Goal: Information Seeking & Learning: Find specific fact

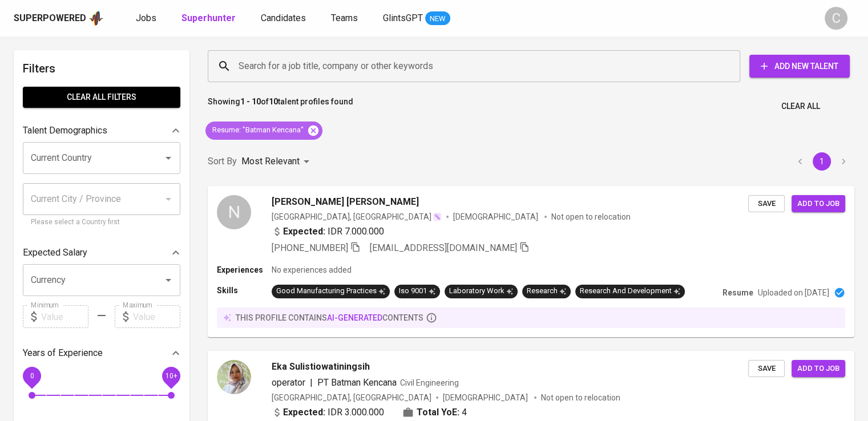
click at [314, 126] on icon at bounding box center [313, 130] width 10 height 10
click at [314, 144] on div "Sort By Most Relevant MOST_RELEVANT 1" at bounding box center [531, 161] width 660 height 35
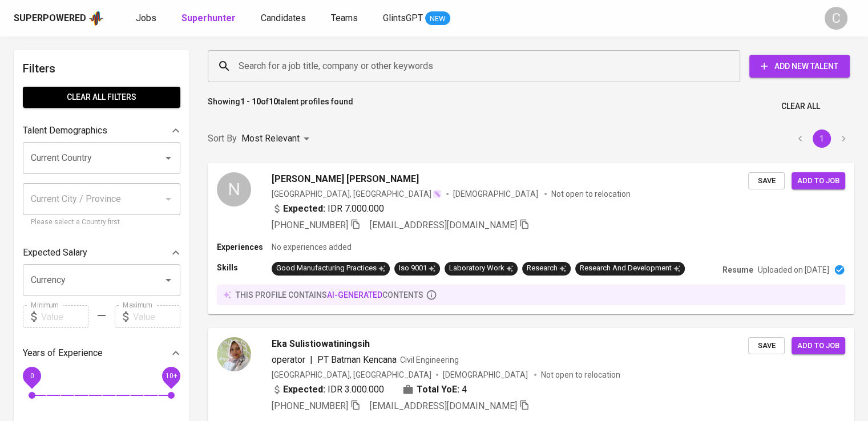
click at [313, 68] on input "Search for a job title, company or other keywords" at bounding box center [477, 66] width 482 height 22
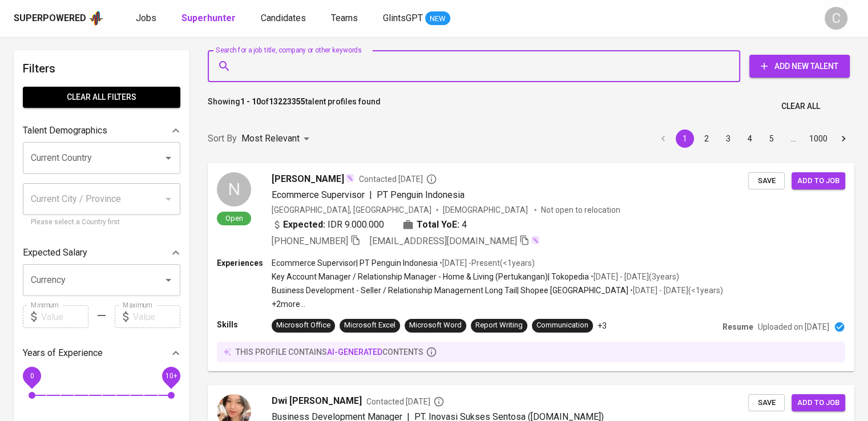
click at [313, 68] on input "Search for a job title, company or other keywords" at bounding box center [477, 66] width 482 height 22
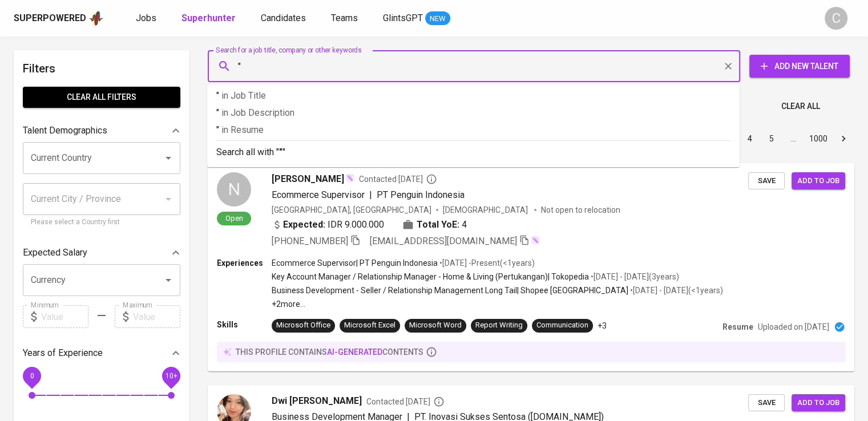
paste input "Suntech Plastics Industries"
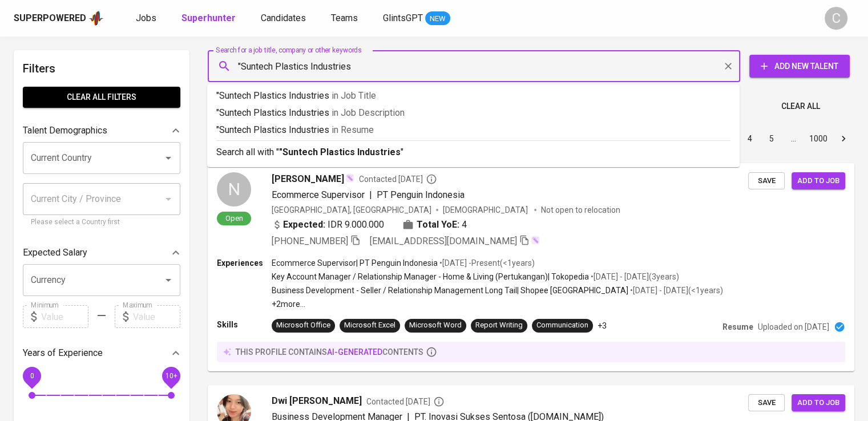
type input ""Suntech Plastics Industries""
click at [325, 128] on p ""Suntech Plastics Industries" in Resume" at bounding box center [473, 130] width 514 height 14
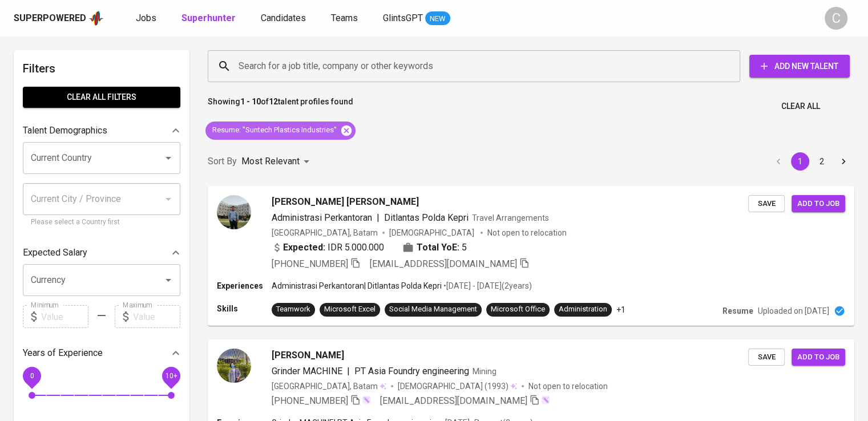
click at [342, 134] on icon at bounding box center [346, 130] width 13 height 13
click at [339, 144] on div "Sort By Most Relevant MOST_RELEVANT 1 2" at bounding box center [531, 161] width 660 height 35
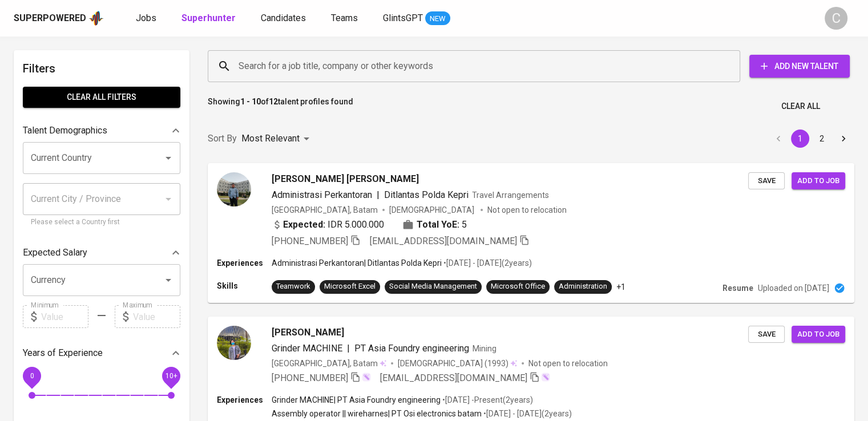
click at [351, 62] on input "Search for a job title, company or other keywords" at bounding box center [477, 66] width 482 height 22
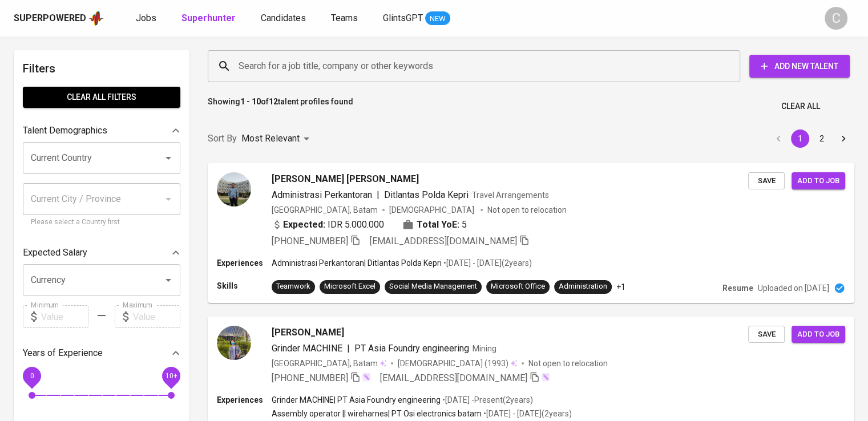
click at [351, 62] on input "Search for a job title, company or other keywords" at bounding box center [477, 66] width 482 height 22
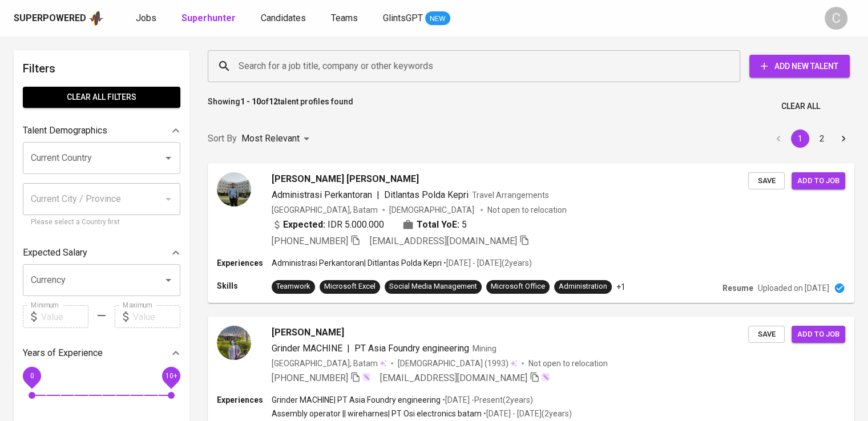
click at [351, 62] on input "Search for a job title, company or other keywords" at bounding box center [477, 66] width 482 height 22
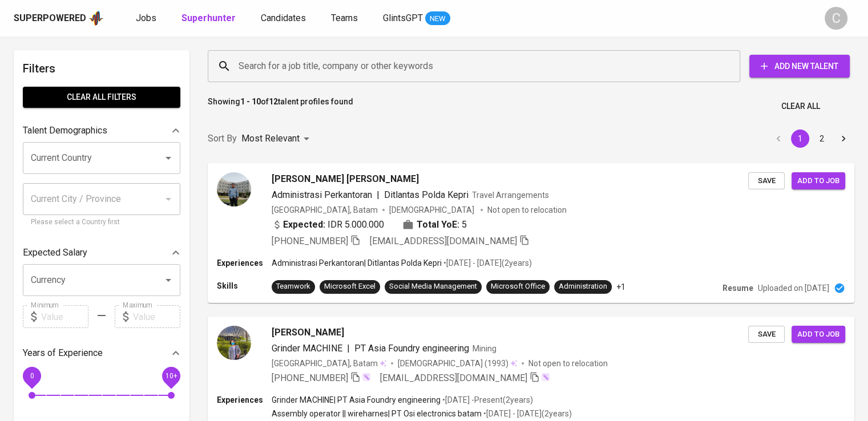
click at [351, 62] on input "Search for a job title, company or other keywords" at bounding box center [477, 66] width 482 height 22
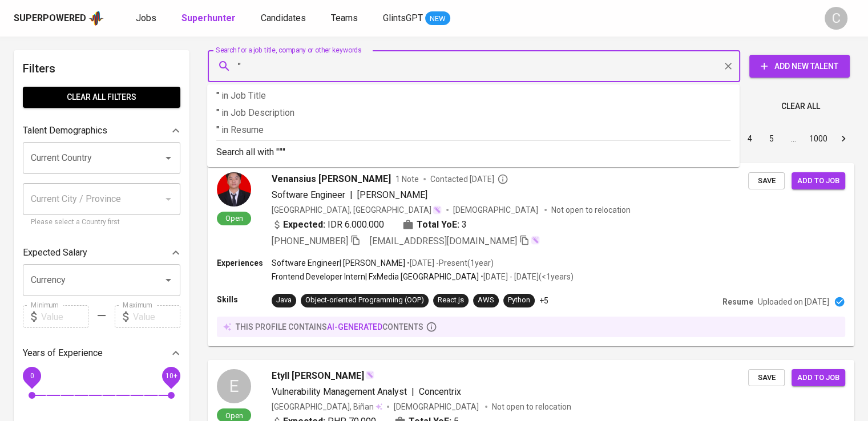
paste input "SUMBER REZEKI JATRA [DEMOGRAPHIC_DATA]"
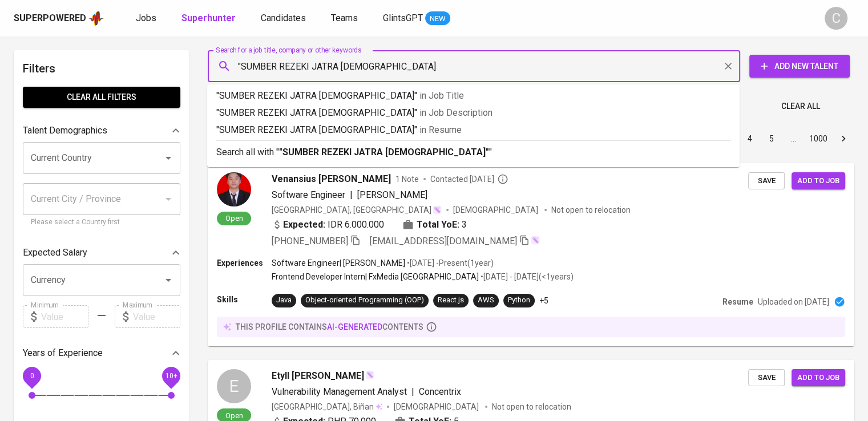
type input ""SUMBER REZEKI JATRA [DEMOGRAPHIC_DATA]""
click at [419, 133] on span "in [GEOGRAPHIC_DATA]" at bounding box center [440, 129] width 42 height 11
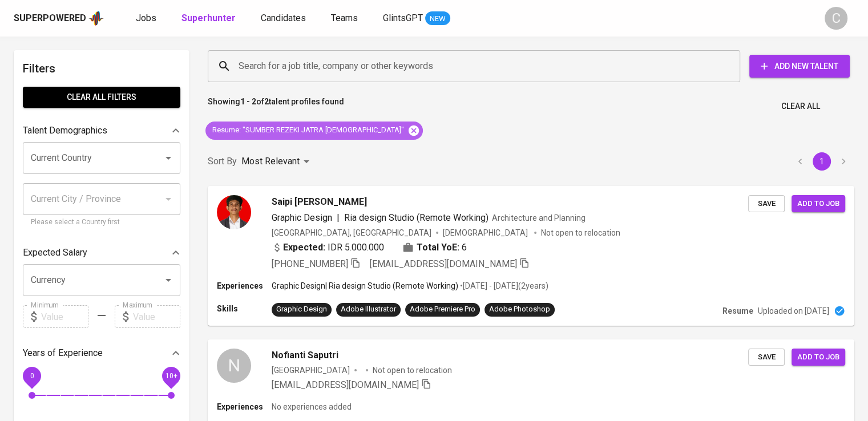
click at [408, 131] on icon at bounding box center [413, 130] width 10 height 10
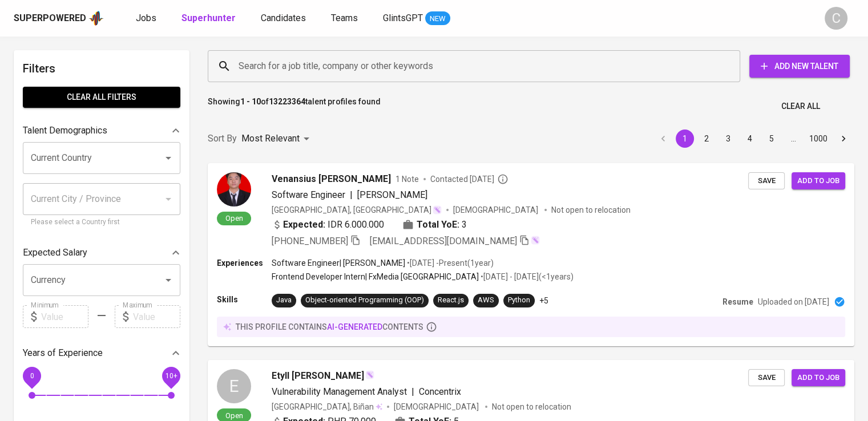
click at [345, 74] on input "Search for a job title, company or other keywords" at bounding box center [477, 66] width 482 height 22
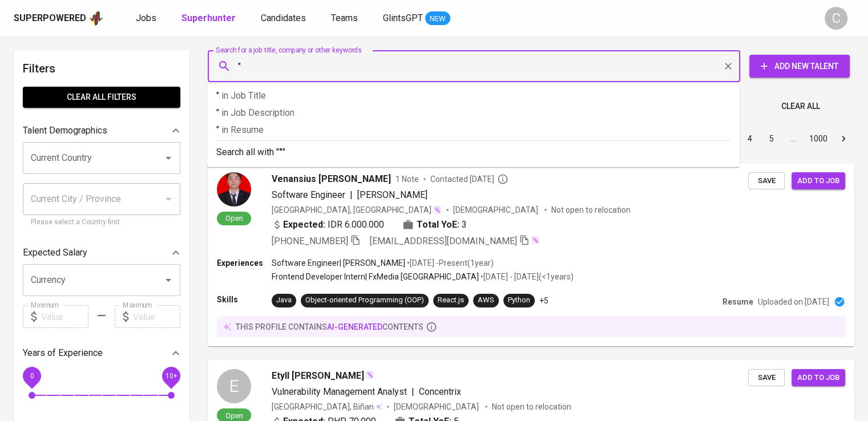
paste input "[PERSON_NAME]"
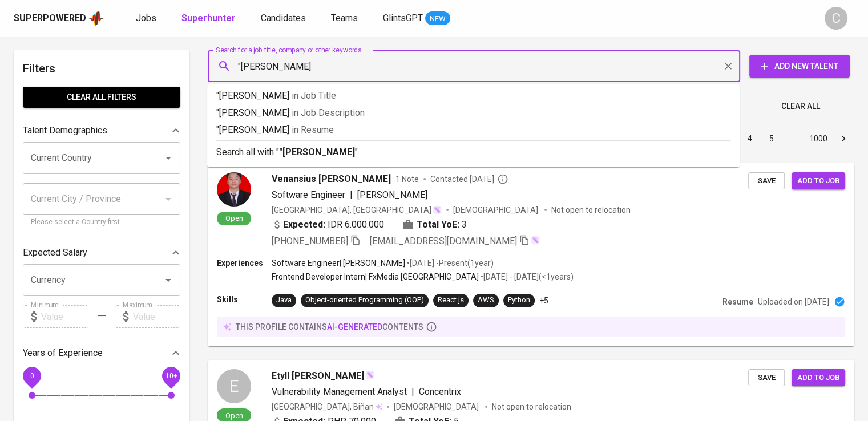
type input ""[PERSON_NAME] ""
click at [365, 124] on p ""[PERSON_NAME] " in [GEOGRAPHIC_DATA]" at bounding box center [473, 130] width 514 height 14
